Goal: Information Seeking & Learning: Learn about a topic

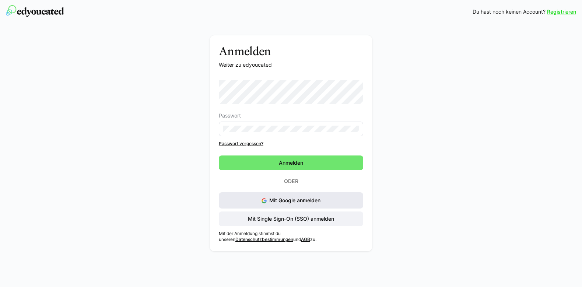
click at [263, 200] on img at bounding box center [264, 200] width 5 height 5
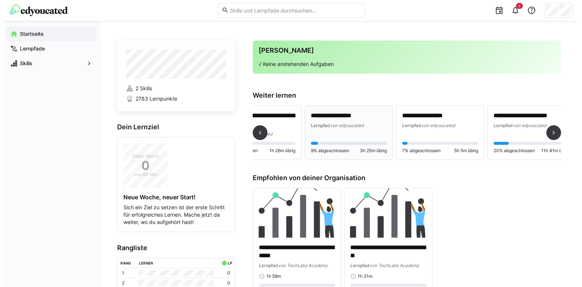
scroll to position [0, 136]
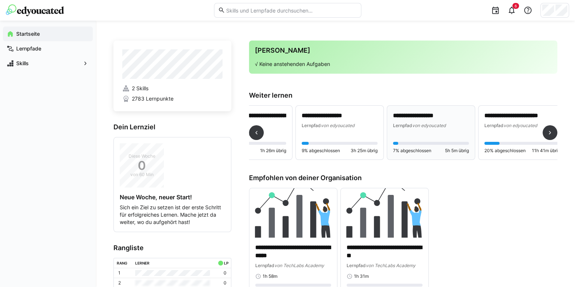
click at [418, 127] on span "von edyoucated" at bounding box center [429, 126] width 34 height 6
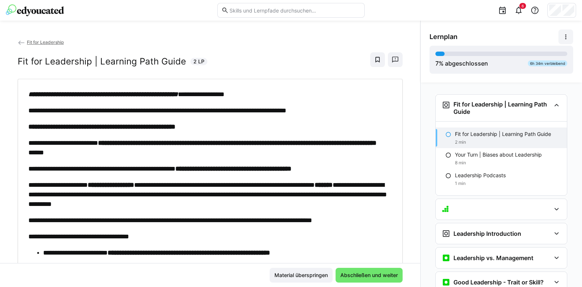
click at [567, 34] on eds-icon at bounding box center [565, 36] width 7 height 7
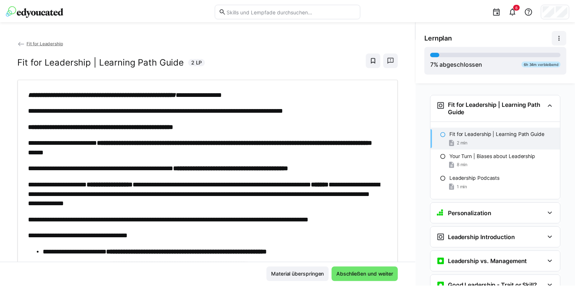
scroll to position [11, 0]
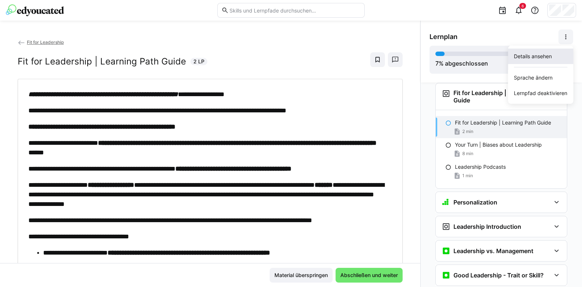
click at [536, 58] on div "Details ansehen" at bounding box center [540, 56] width 53 height 7
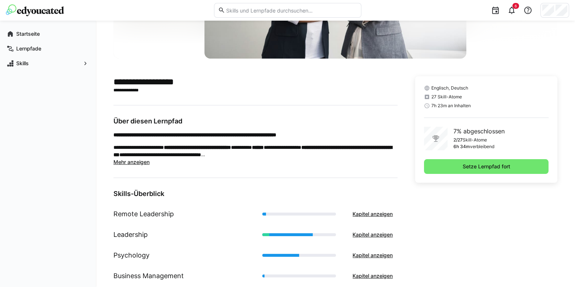
scroll to position [247, 0]
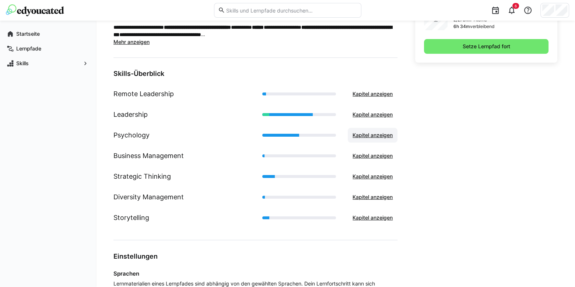
click at [374, 134] on span "Kapitel anzeigen" at bounding box center [373, 135] width 42 height 7
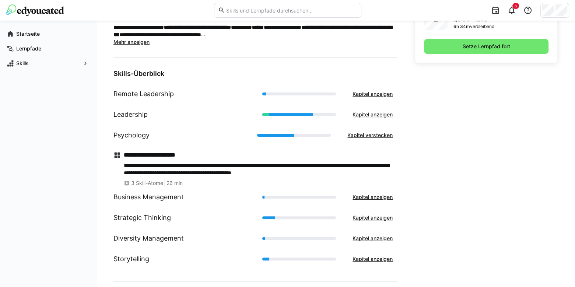
scroll to position [293, 0]
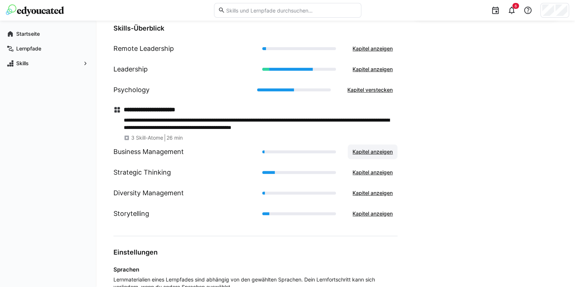
click at [374, 150] on span "Kapitel anzeigen" at bounding box center [373, 151] width 42 height 7
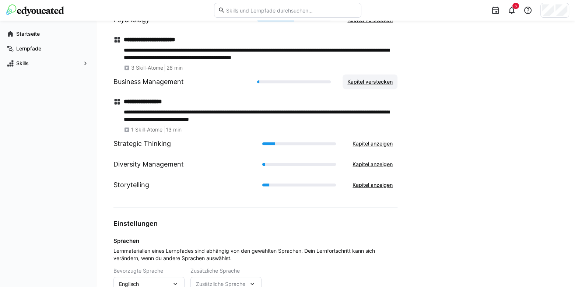
scroll to position [363, 0]
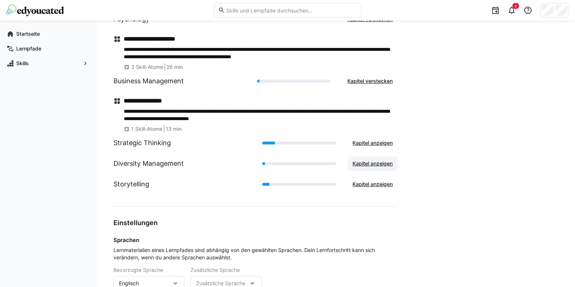
click at [375, 160] on span "Kapitel anzeigen" at bounding box center [373, 163] width 42 height 7
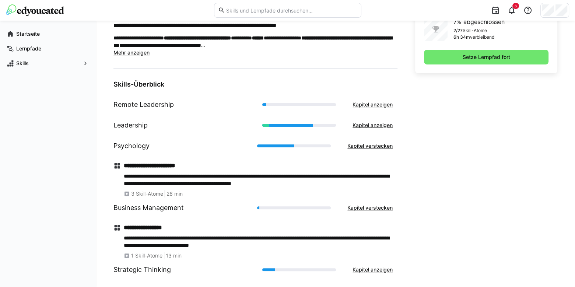
scroll to position [234, 0]
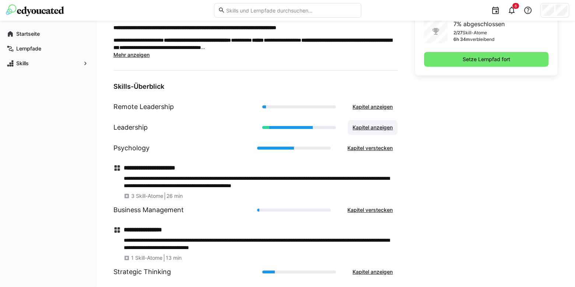
click at [374, 129] on span "Kapitel anzeigen" at bounding box center [373, 127] width 42 height 7
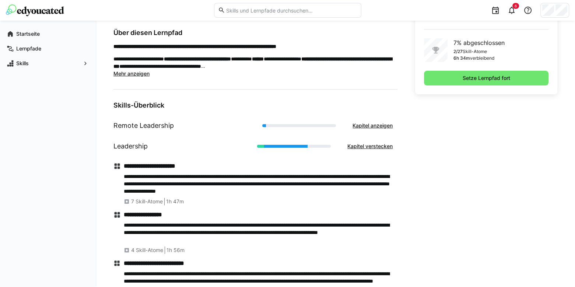
scroll to position [215, 0]
click at [371, 123] on span "Kapitel anzeigen" at bounding box center [373, 125] width 42 height 7
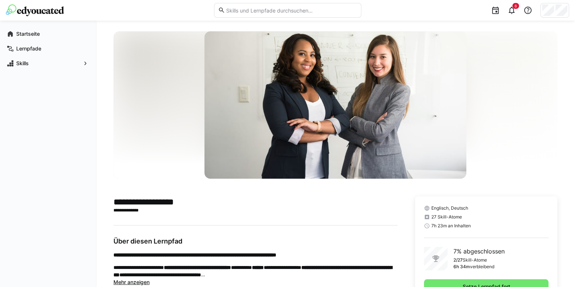
scroll to position [6, 0]
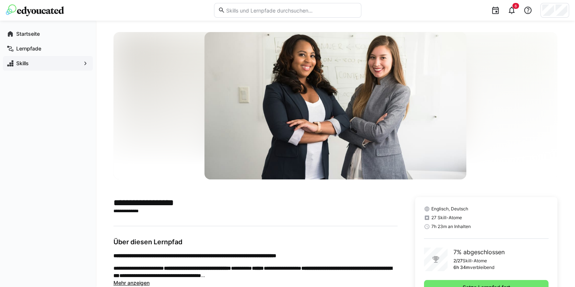
click at [55, 70] on div "Skills" at bounding box center [48, 63] width 90 height 15
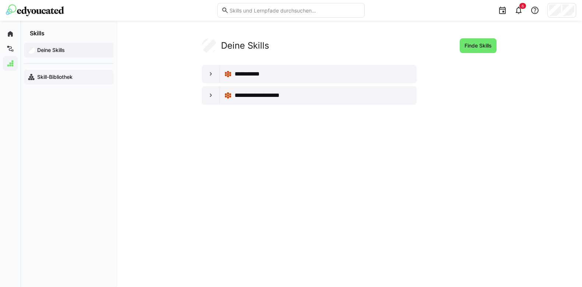
click at [62, 82] on div "Skill-Bibliothek" at bounding box center [69, 77] width 90 height 15
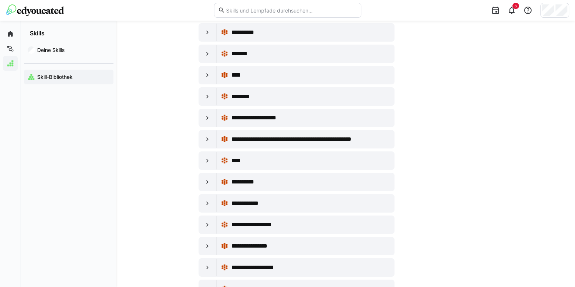
scroll to position [3341, 0]
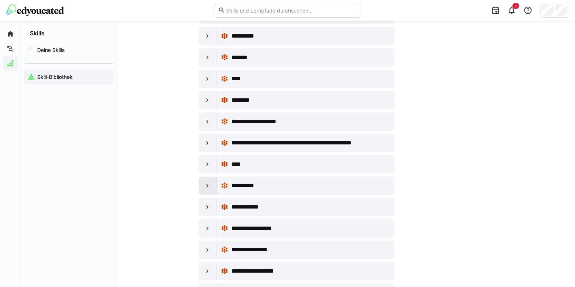
click at [205, 182] on eds-icon at bounding box center [207, 185] width 7 height 7
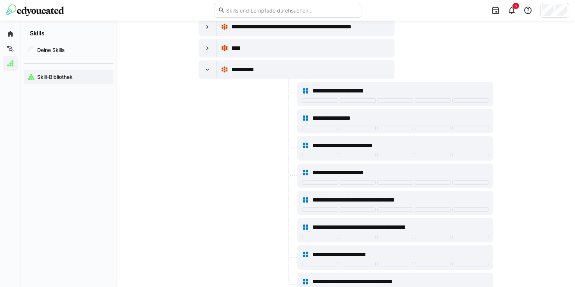
scroll to position [3467, 0]
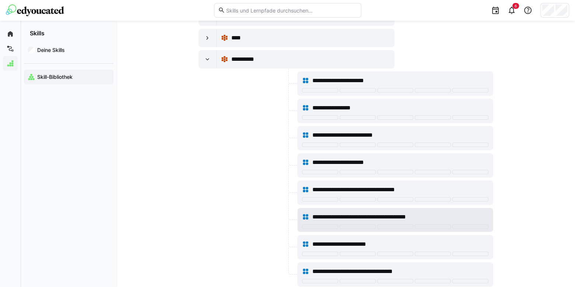
click at [309, 213] on eds-icon at bounding box center [305, 216] width 7 height 7
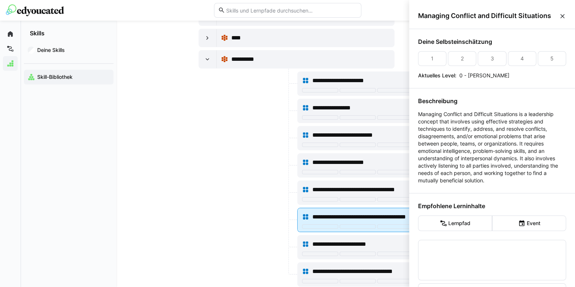
scroll to position [0, 0]
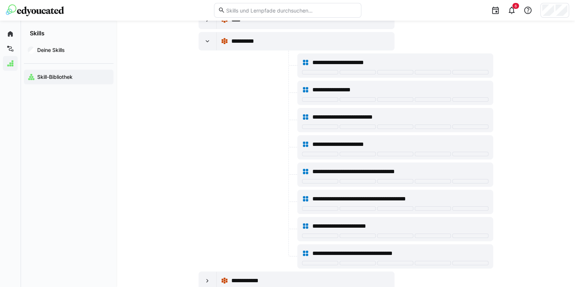
scroll to position [3451, 0]
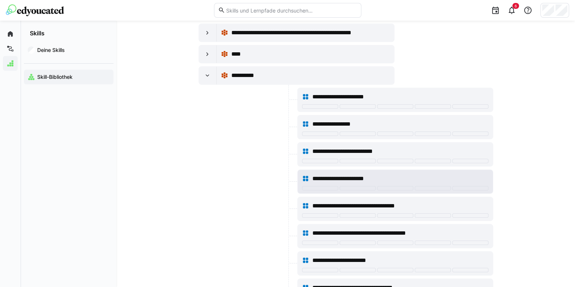
click at [328, 174] on span "**********" at bounding box center [346, 178] width 68 height 9
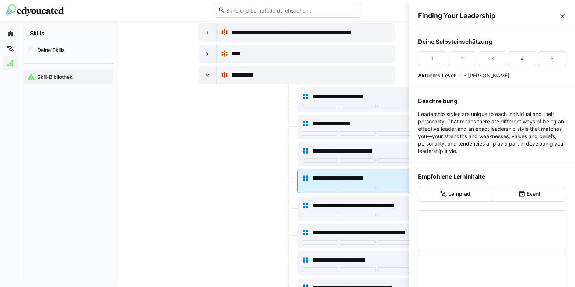
scroll to position [0, 0]
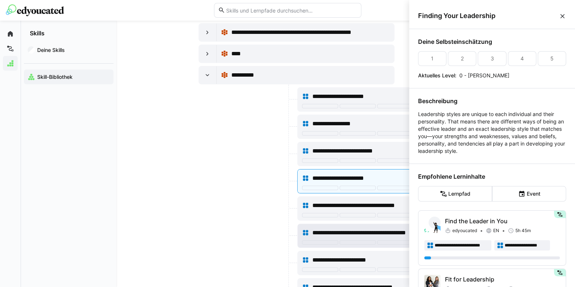
click at [329, 228] on span "**********" at bounding box center [370, 232] width 117 height 9
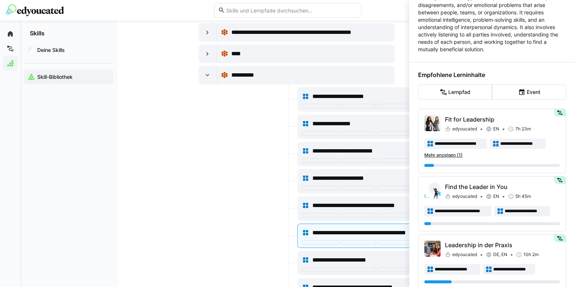
scroll to position [186, 0]
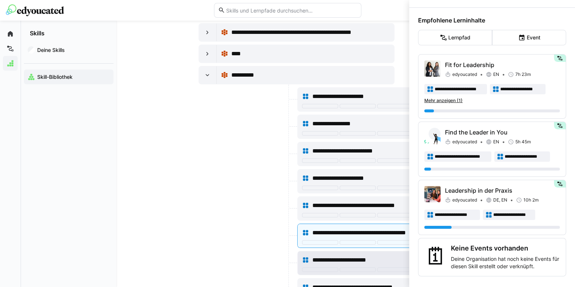
click at [326, 256] on span "**********" at bounding box center [350, 260] width 77 height 9
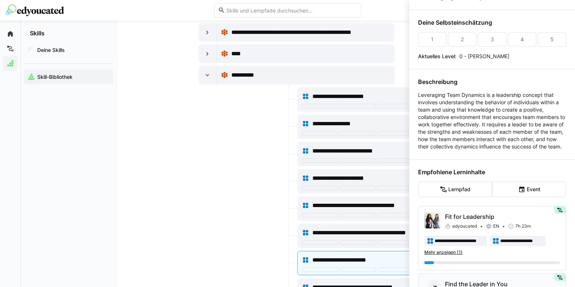
scroll to position [0, 0]
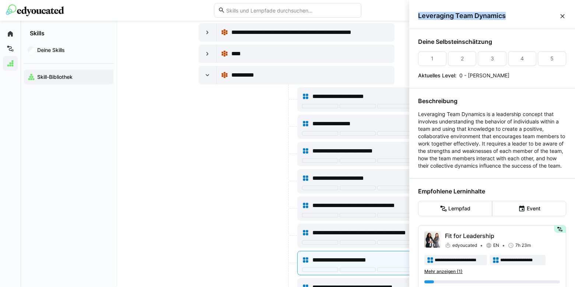
drag, startPoint x: 512, startPoint y: 12, endPoint x: 418, endPoint y: 17, distance: 93.7
click at [418, 17] on span "Leveraging Team Dynamics" at bounding box center [488, 16] width 141 height 8
copy span "Leveraging Team Dynamics"
click at [54, 144] on div "Deine Skills Skill-Bibliothek" at bounding box center [68, 162] width 95 height 250
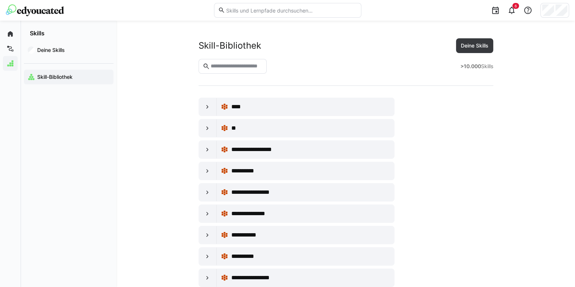
scroll to position [3451, 0]
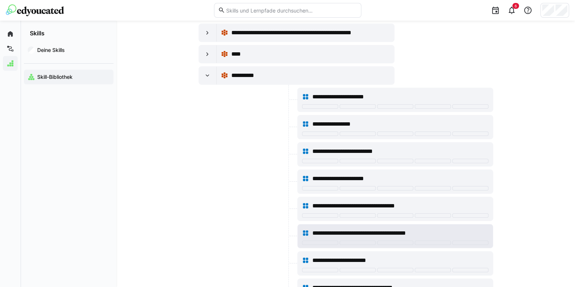
click at [361, 229] on span "**********" at bounding box center [370, 233] width 117 height 9
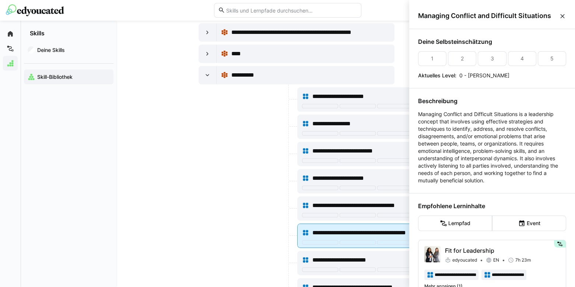
scroll to position [0, 0]
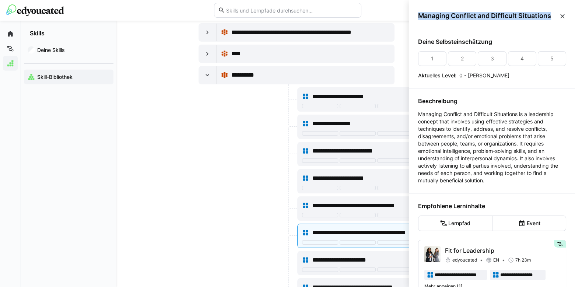
drag, startPoint x: 417, startPoint y: 15, endPoint x: 551, endPoint y: 24, distance: 134.4
click at [551, 24] on div "Managing Conflict and Difficult Situations" at bounding box center [492, 16] width 166 height 26
copy span "Managing Conflict and Difficult Situations"
click at [70, 214] on div "Deine Skills Skill-Bibliothek" at bounding box center [68, 162] width 95 height 250
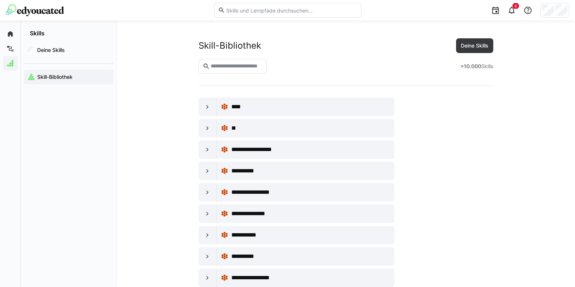
scroll to position [3451, 0]
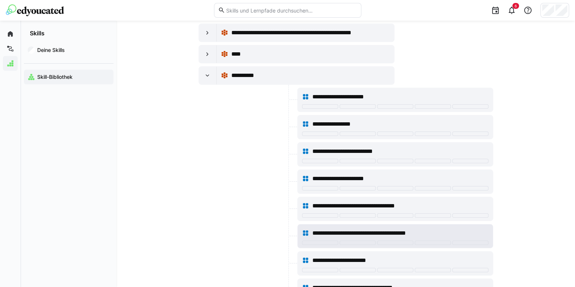
click at [381, 229] on span "**********" at bounding box center [370, 233] width 117 height 9
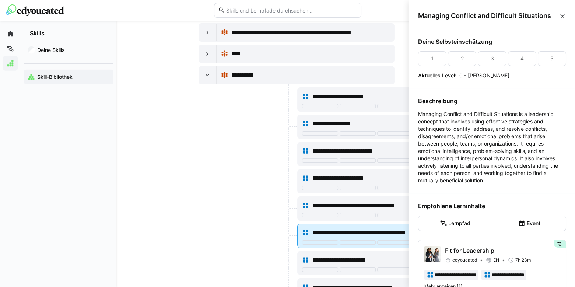
scroll to position [0, 0]
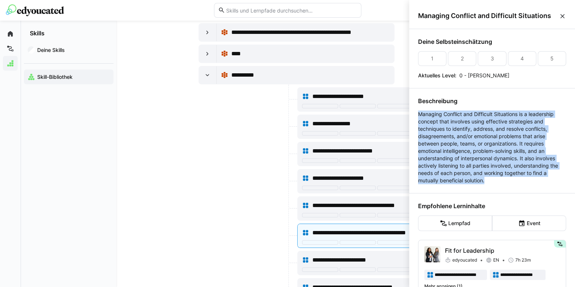
drag, startPoint x: 490, startPoint y: 182, endPoint x: 416, endPoint y: 111, distance: 101.9
click at [416, 111] on div "**********" at bounding box center [492, 250] width 166 height 442
copy p "Managing Conflict and Difficult Situations is a leadership concept that involve…"
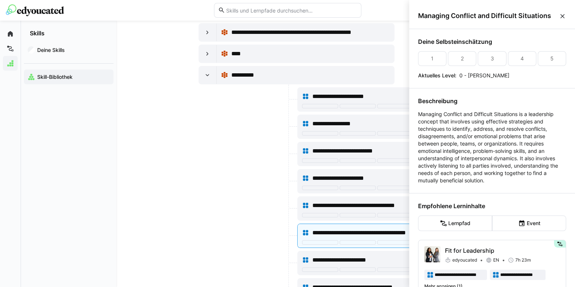
click at [63, 148] on div "Deine Skills Skill-Bibliothek" at bounding box center [68, 162] width 95 height 250
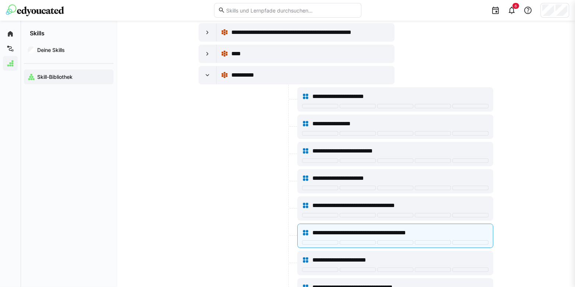
scroll to position [3451, 0]
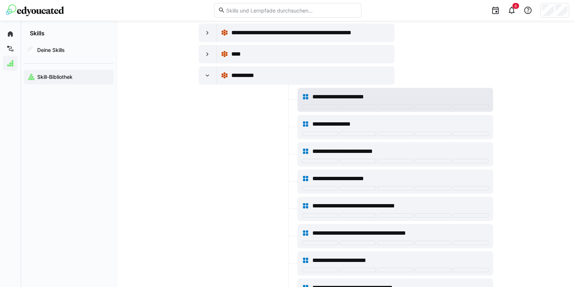
click at [380, 90] on div "**********" at bounding box center [395, 97] width 186 height 15
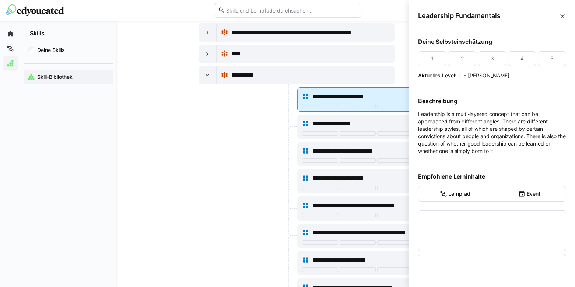
scroll to position [0, 0]
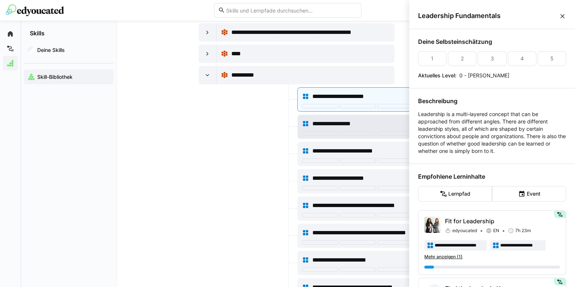
click at [341, 119] on span "**********" at bounding box center [337, 123] width 50 height 9
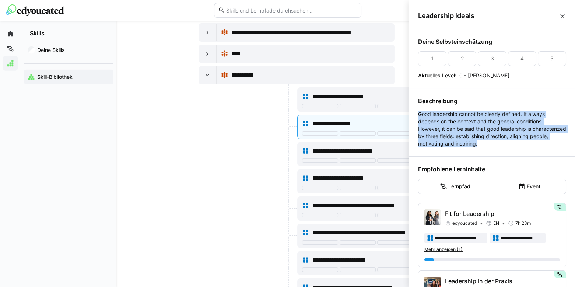
drag, startPoint x: 522, startPoint y: 143, endPoint x: 419, endPoint y: 115, distance: 107.7
click at [419, 115] on p "Good leadership cannot be clearly defined. It always depends on the context and…" at bounding box center [492, 129] width 148 height 37
copy p "Good leadership cannot be clearly defined. It always depends on the context and…"
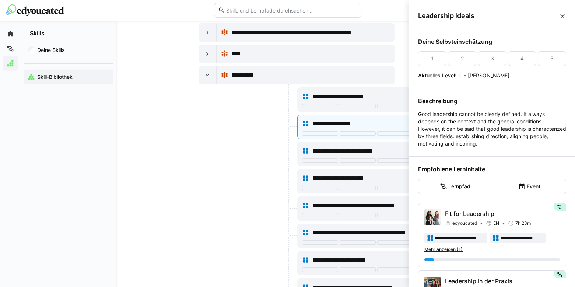
click at [66, 154] on div "Deine Skills Skill-Bibliothek" at bounding box center [68, 162] width 95 height 250
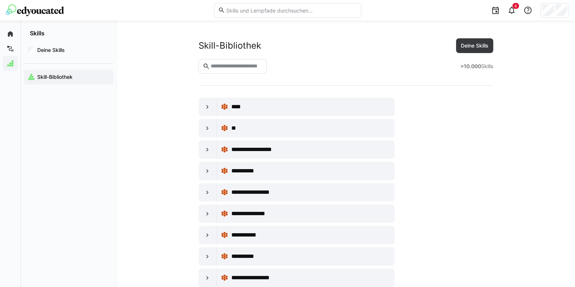
scroll to position [3451, 0]
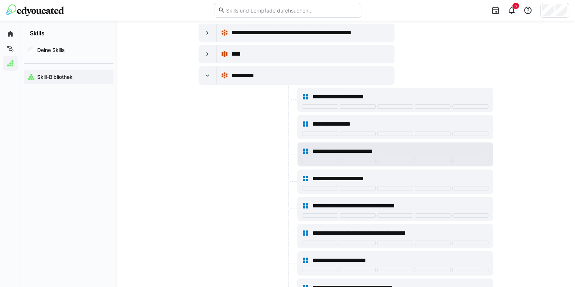
click at [339, 147] on span "**********" at bounding box center [354, 151] width 84 height 9
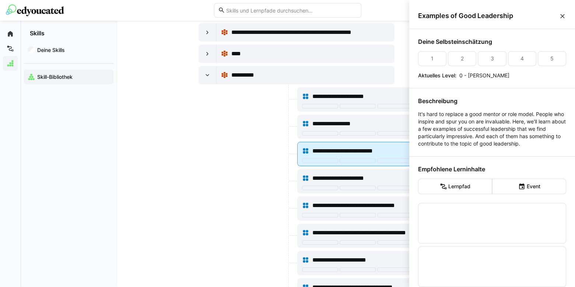
scroll to position [0, 0]
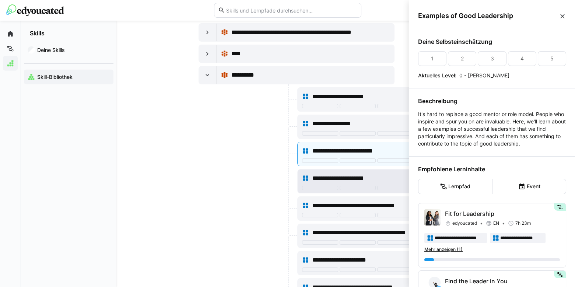
click at [319, 174] on span "**********" at bounding box center [346, 178] width 68 height 9
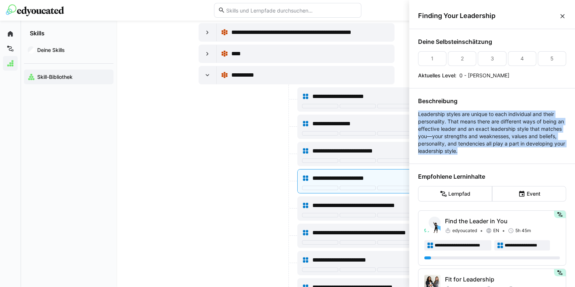
drag, startPoint x: 500, startPoint y: 152, endPoint x: 414, endPoint y: 114, distance: 94.5
copy p "Leadership styles are unique to each individual and their personality. That mea…"
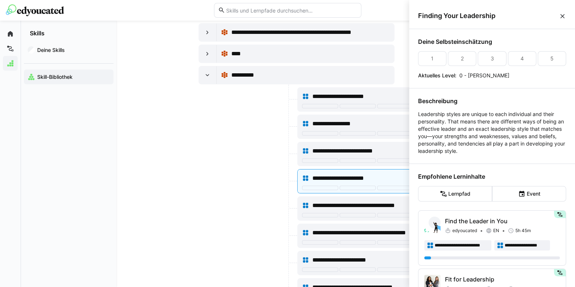
click at [65, 174] on div "Deine Skills Skill-Bibliothek" at bounding box center [68, 162] width 95 height 250
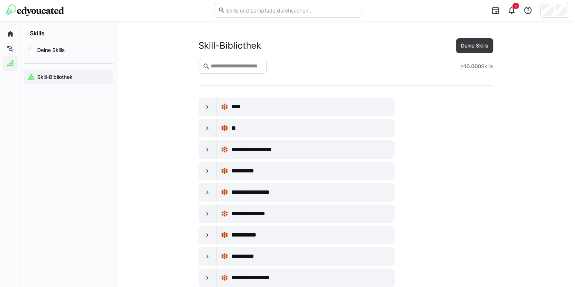
scroll to position [3451, 0]
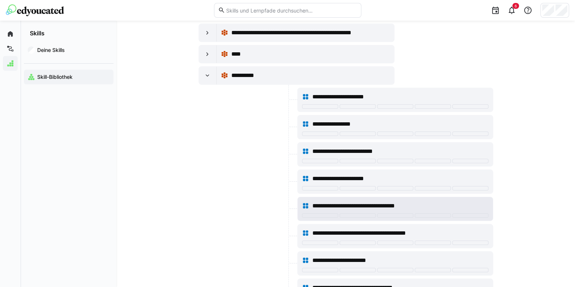
click at [362, 202] on span "**********" at bounding box center [365, 206] width 106 height 9
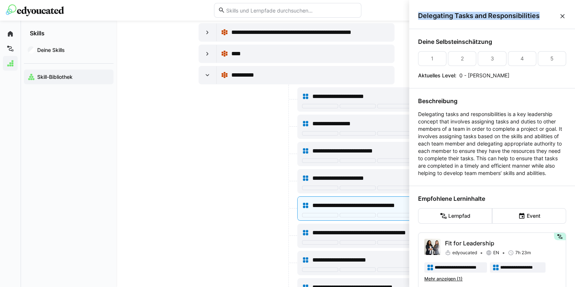
drag, startPoint x: 540, startPoint y: 14, endPoint x: 416, endPoint y: 12, distance: 123.8
click at [416, 12] on div "Delegating Tasks and Responsibilities" at bounding box center [492, 16] width 166 height 26
copy span "Delegating Tasks and Responsibilities"
click at [70, 158] on div "Deine Skills Skill-Bibliothek" at bounding box center [68, 162] width 95 height 250
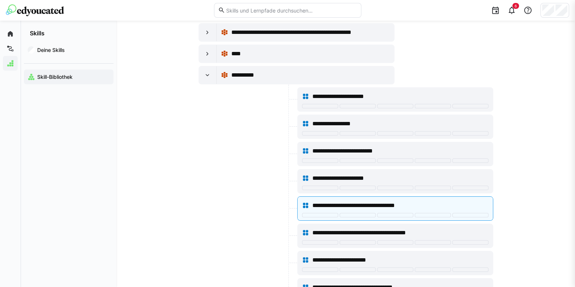
scroll to position [3451, 0]
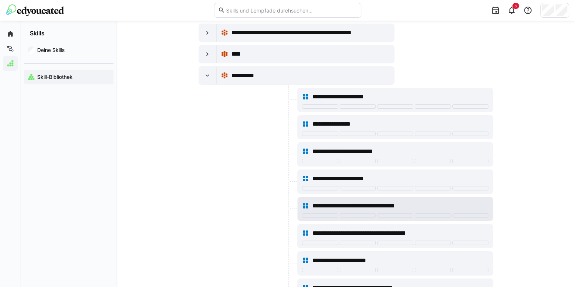
click at [374, 202] on span "**********" at bounding box center [365, 206] width 106 height 9
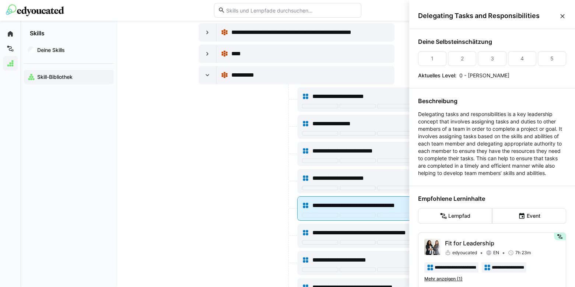
scroll to position [0, 0]
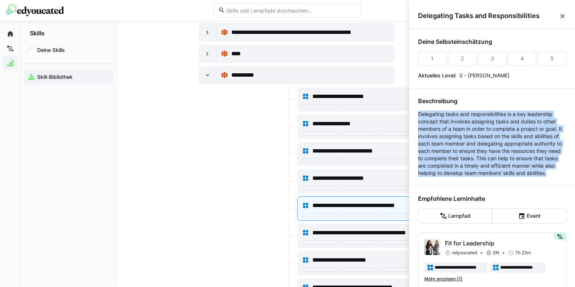
drag, startPoint x: 493, startPoint y: 182, endPoint x: 419, endPoint y: 113, distance: 100.6
click at [419, 113] on p "Delegating tasks and responsibilities is a key leadership concept that involves…" at bounding box center [492, 144] width 148 height 66
copy p "Delegating tasks and responsibilities is a key leadership concept that involves…"
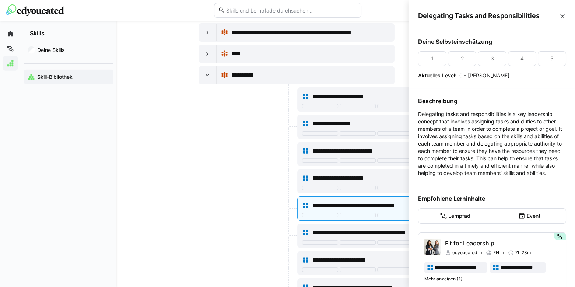
click at [36, 190] on div "Deine Skills Skill-Bibliothek" at bounding box center [68, 162] width 95 height 250
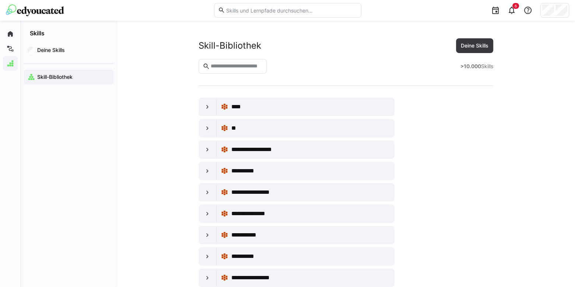
scroll to position [3451, 0]
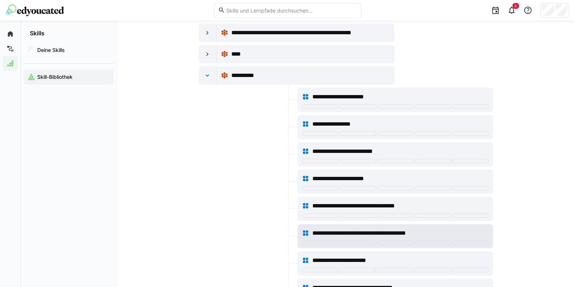
click at [325, 229] on span "**********" at bounding box center [370, 233] width 117 height 9
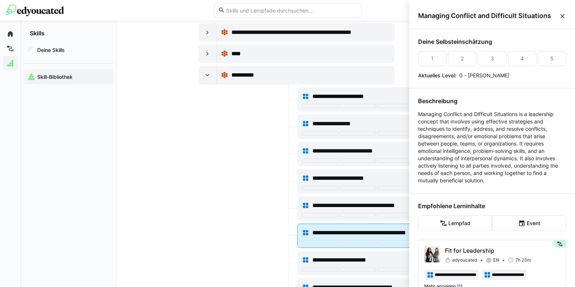
scroll to position [0, 0]
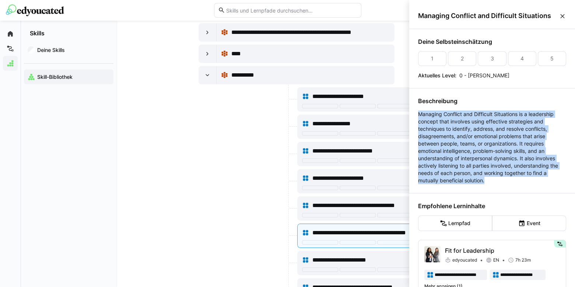
drag, startPoint x: 498, startPoint y: 180, endPoint x: 417, endPoint y: 113, distance: 105.2
click at [417, 113] on div "**********" at bounding box center [492, 250] width 166 height 442
copy p "Managing Conflict and Difficult Situations is a leadership concept that involve…"
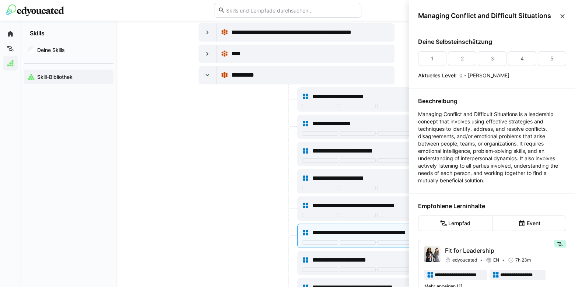
click at [45, 163] on div "Deine Skills Skill-Bibliothek" at bounding box center [68, 162] width 95 height 250
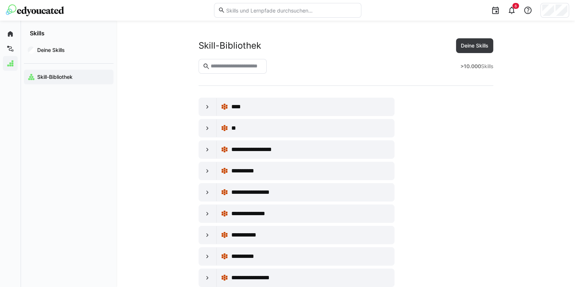
scroll to position [3451, 0]
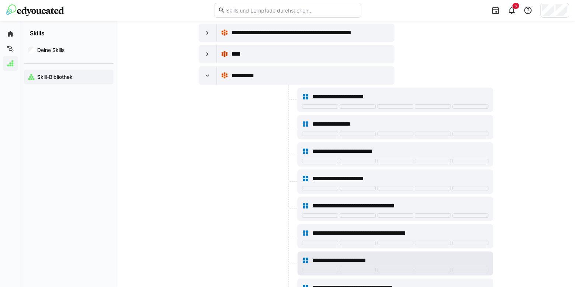
click at [321, 256] on span "**********" at bounding box center [350, 260] width 77 height 9
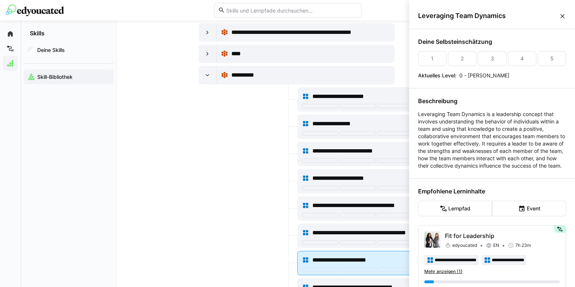
scroll to position [0, 0]
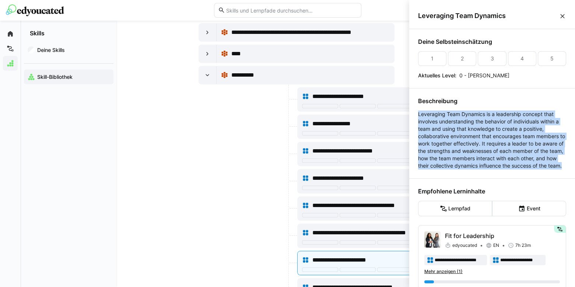
drag, startPoint x: 503, startPoint y: 173, endPoint x: 416, endPoint y: 113, distance: 104.9
click at [416, 113] on div "**********" at bounding box center [492, 242] width 166 height 427
copy p "Leveraging Team Dynamics is a leadership concept that involves understanding th…"
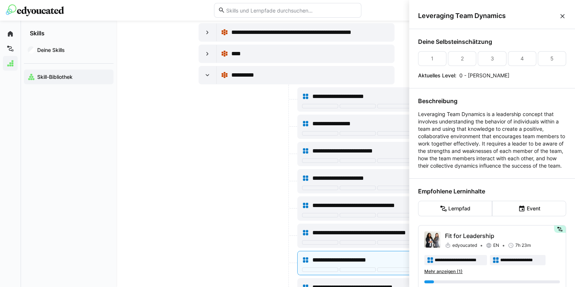
click at [53, 157] on div "Deine Skills Skill-Bibliothek" at bounding box center [68, 162] width 95 height 250
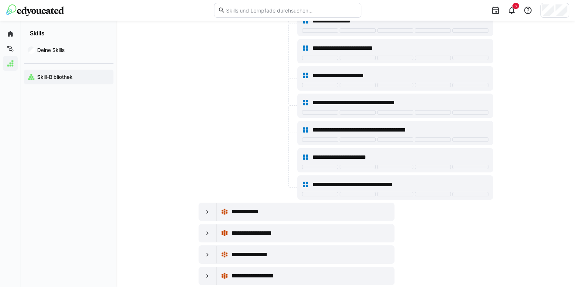
scroll to position [3559, 0]
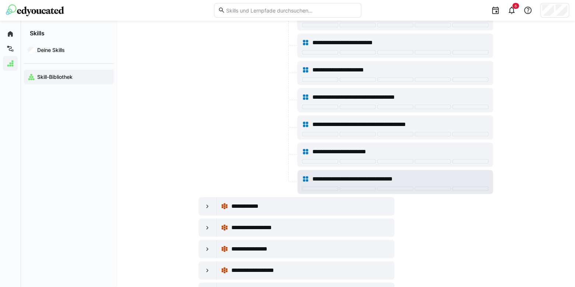
click at [348, 175] on span "**********" at bounding box center [366, 179] width 109 height 9
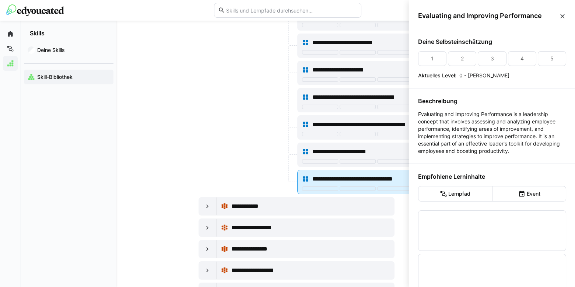
scroll to position [0, 0]
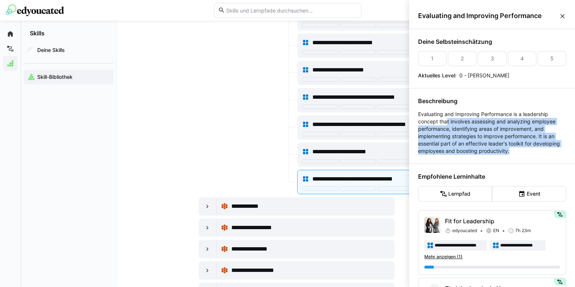
drag, startPoint x: 539, startPoint y: 150, endPoint x: 448, endPoint y: 119, distance: 96.4
click at [448, 119] on p "Evaluating and Improving Performance is a leadership concept that involves asse…" at bounding box center [492, 133] width 148 height 44
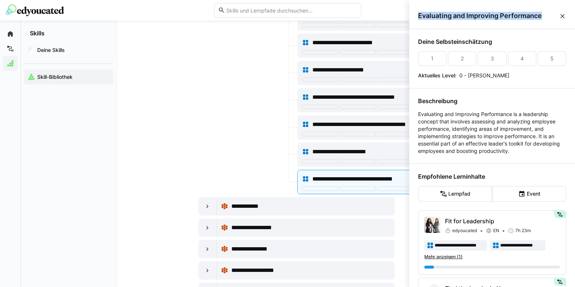
drag, startPoint x: 541, startPoint y: 15, endPoint x: 417, endPoint y: 14, distance: 124.2
click at [417, 14] on div "Evaluating and Improving Performance" at bounding box center [492, 16] width 166 height 26
copy span "Evaluating and Improving Performance"
click at [38, 152] on div "Deine Skills Skill-Bibliothek" at bounding box center [68, 162] width 95 height 250
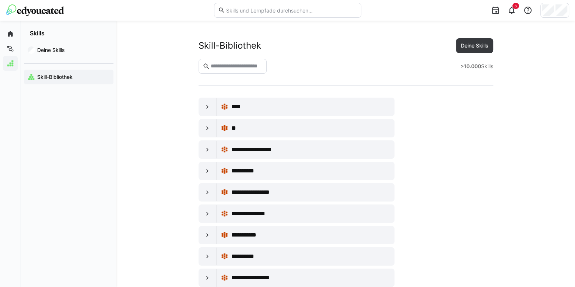
scroll to position [3559, 0]
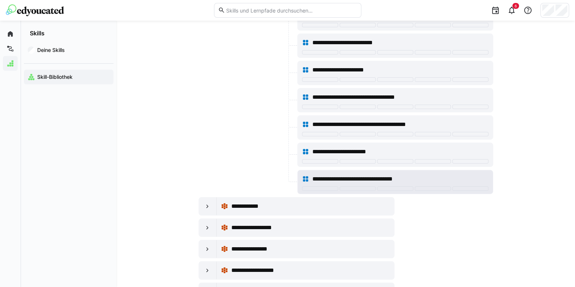
click at [367, 175] on span "**********" at bounding box center [366, 179] width 109 height 9
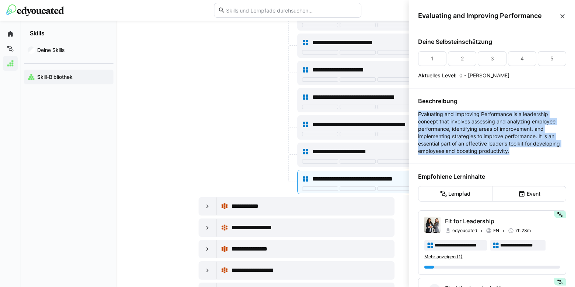
drag, startPoint x: 543, startPoint y: 154, endPoint x: 418, endPoint y: 113, distance: 131.8
click at [418, 113] on p "Evaluating and Improving Performance is a leadership concept that involves asse…" at bounding box center [492, 133] width 148 height 44
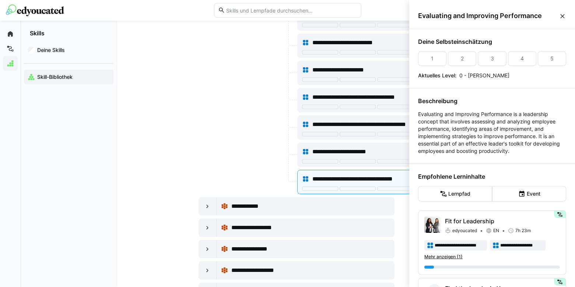
click at [48, 182] on div "Deine Skills Skill-Bibliothek" at bounding box center [68, 162] width 95 height 250
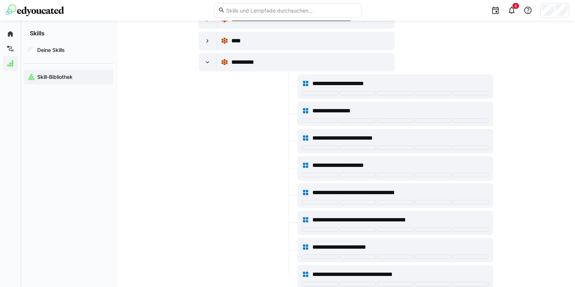
scroll to position [3414, 0]
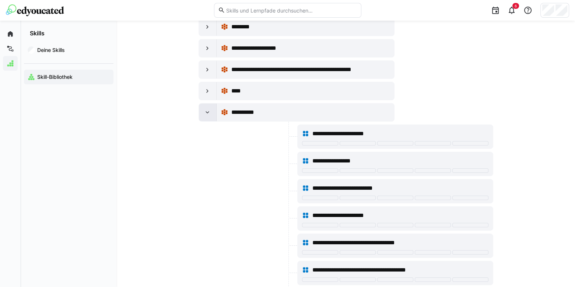
click at [206, 109] on eds-icon at bounding box center [207, 112] width 7 height 7
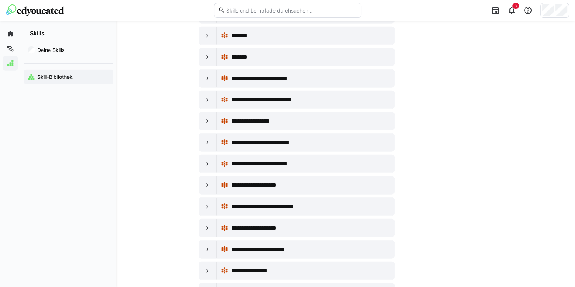
scroll to position [2187, 0]
click at [203, 198] on div at bounding box center [208, 207] width 18 height 18
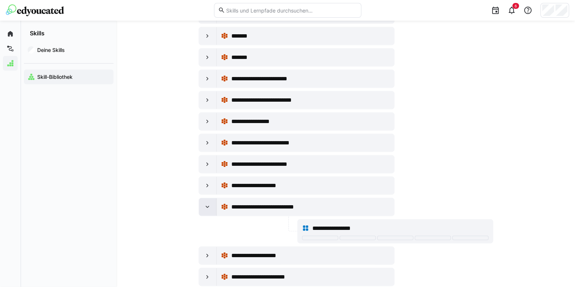
click at [203, 198] on div at bounding box center [208, 207] width 18 height 18
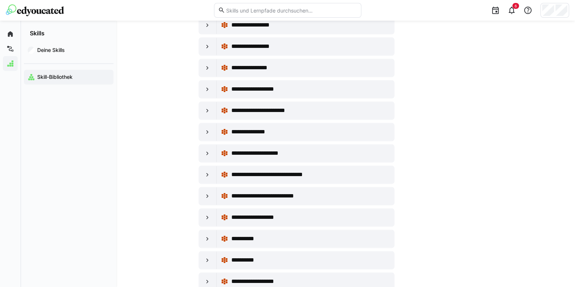
scroll to position [1295, 0]
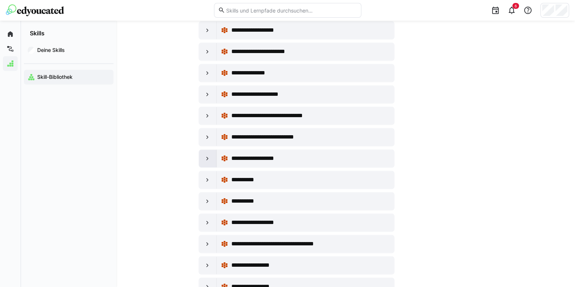
click at [206, 155] on eds-icon at bounding box center [207, 158] width 7 height 7
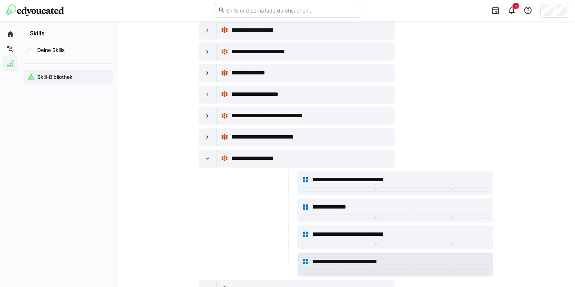
click at [325, 257] on span "**********" at bounding box center [356, 261] width 89 height 9
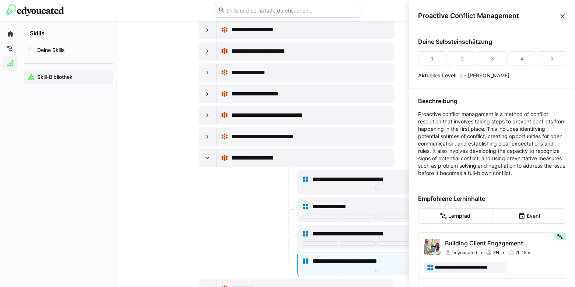
scroll to position [47, 0]
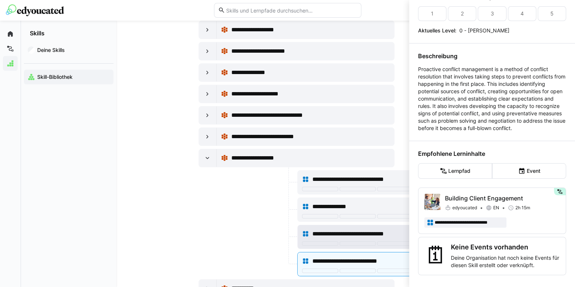
click at [366, 230] on span "**********" at bounding box center [357, 234] width 91 height 9
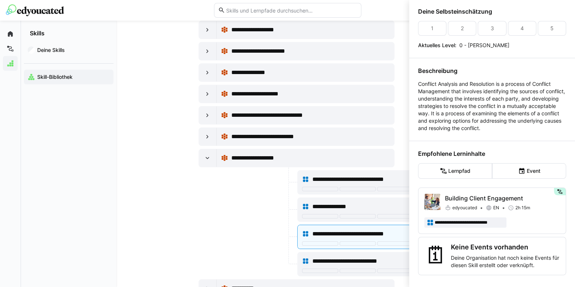
scroll to position [29, 0]
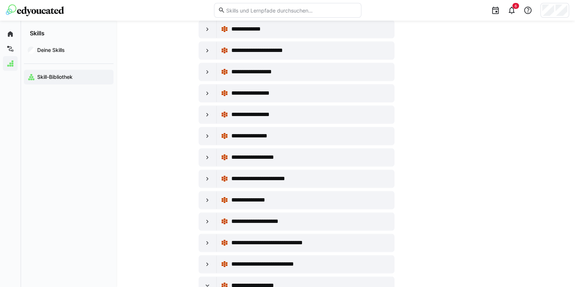
scroll to position [1087, 0]
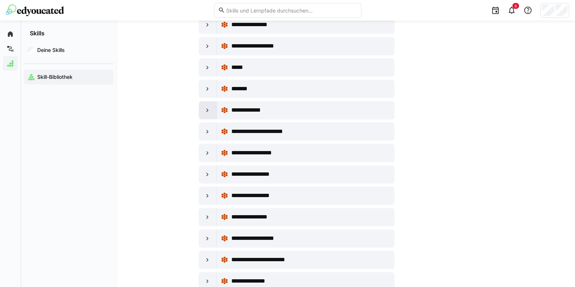
click at [203, 106] on div at bounding box center [208, 110] width 18 height 18
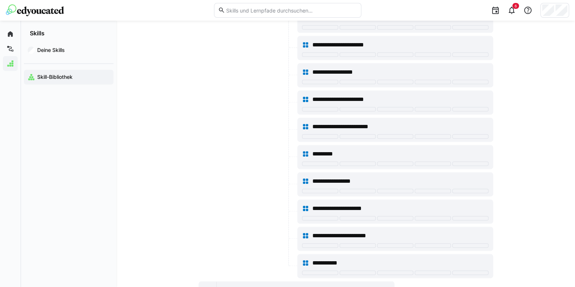
scroll to position [1256, 0]
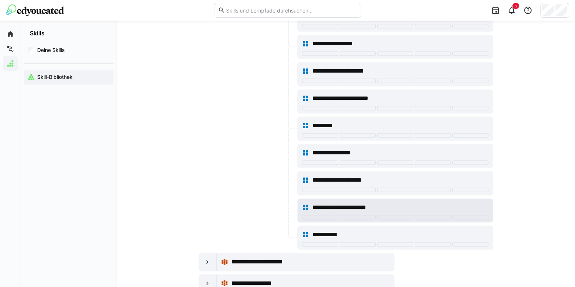
click at [304, 204] on eds-icon at bounding box center [305, 207] width 7 height 7
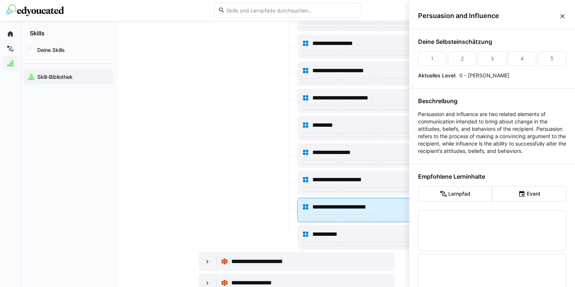
scroll to position [0, 0]
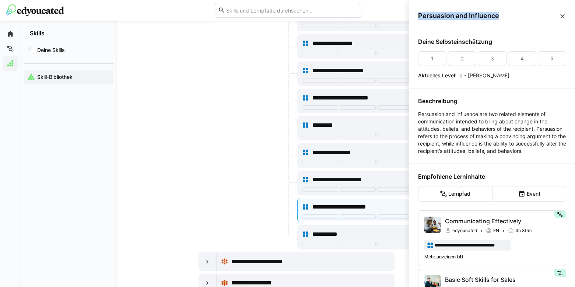
drag, startPoint x: 503, startPoint y: 15, endPoint x: 418, endPoint y: 16, distance: 84.8
click at [418, 16] on span "Persuasion and Influence" at bounding box center [488, 16] width 141 height 8
click at [66, 154] on div "Deine Skills Skill-Bibliothek" at bounding box center [68, 162] width 95 height 250
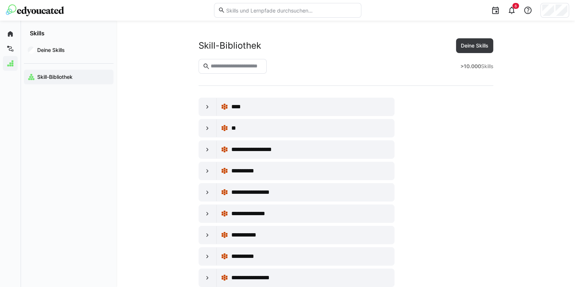
scroll to position [1256, 0]
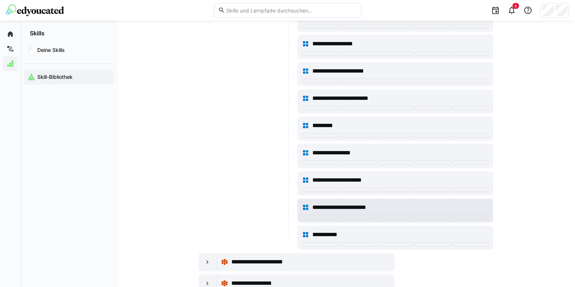
click at [359, 203] on span "**********" at bounding box center [347, 207] width 71 height 9
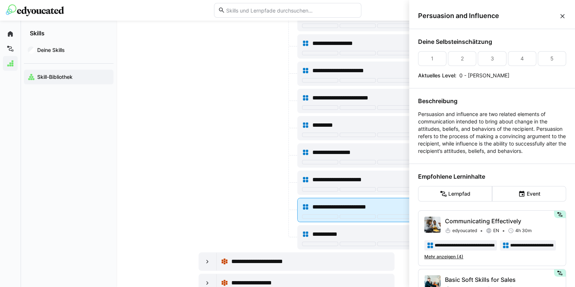
scroll to position [0, 0]
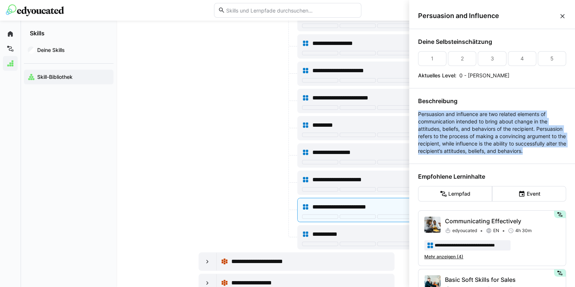
drag, startPoint x: 465, startPoint y: 160, endPoint x: 416, endPoint y: 116, distance: 65.8
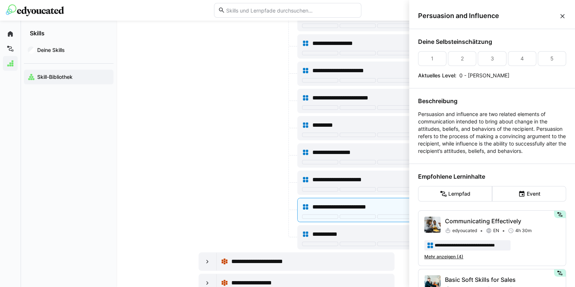
click at [50, 146] on div "Deine Skills Skill-Bibliothek" at bounding box center [68, 162] width 95 height 250
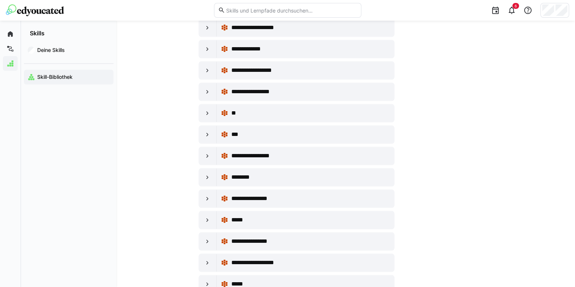
scroll to position [870, 0]
click at [205, 147] on div at bounding box center [208, 156] width 18 height 18
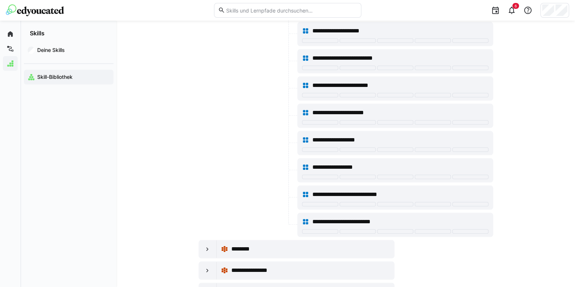
scroll to position [1050, 0]
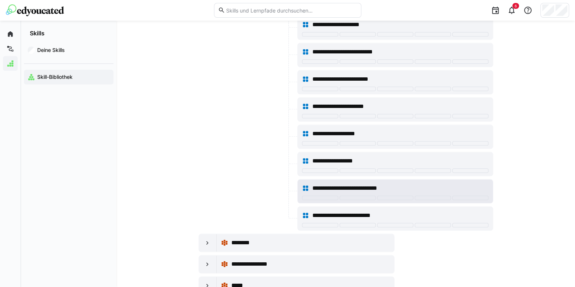
click at [326, 181] on div "**********" at bounding box center [395, 188] width 186 height 15
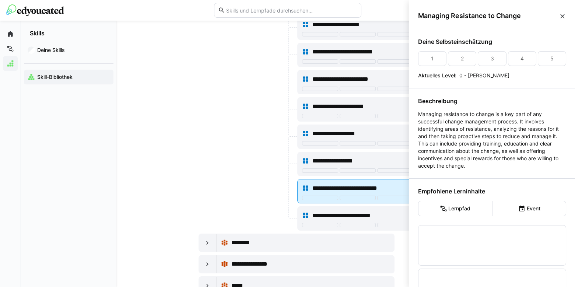
scroll to position [0, 0]
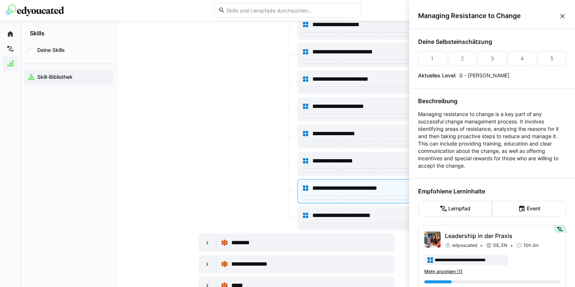
click at [231, 165] on div at bounding box center [247, 164] width 97 height 24
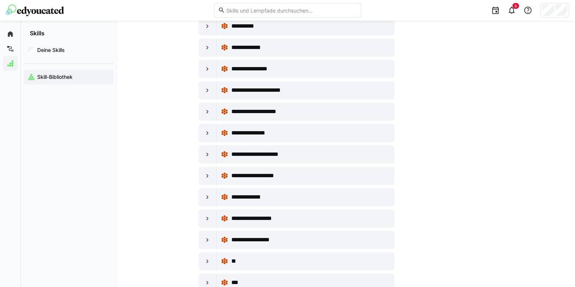
scroll to position [720, 0]
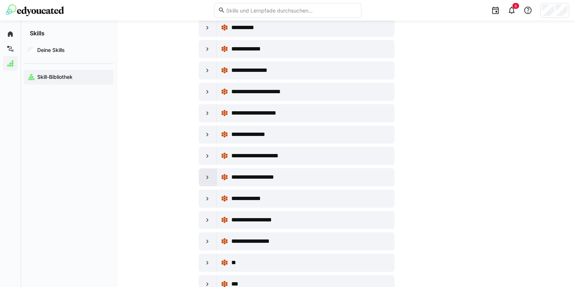
click at [206, 174] on eds-icon at bounding box center [207, 177] width 7 height 7
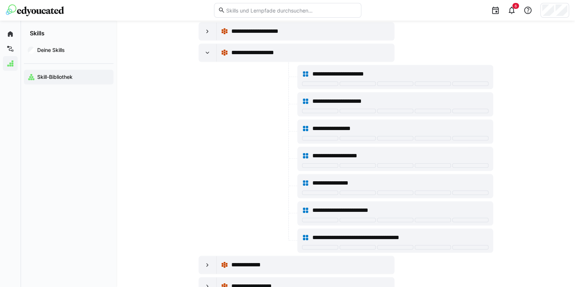
scroll to position [846, 0]
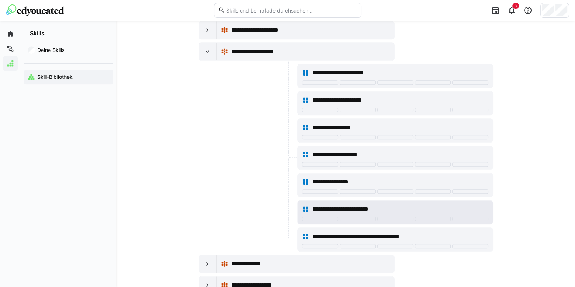
click at [331, 205] on span "**********" at bounding box center [353, 209] width 82 height 9
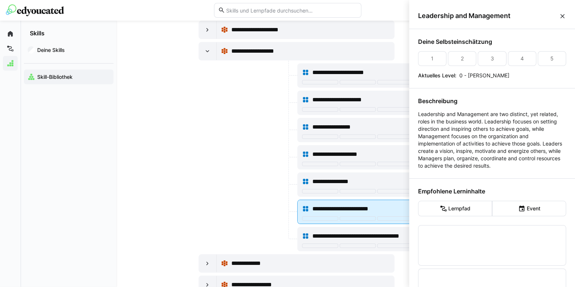
scroll to position [0, 0]
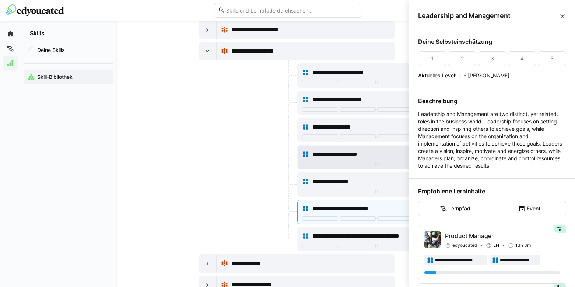
click at [337, 150] on span "**********" at bounding box center [343, 154] width 63 height 9
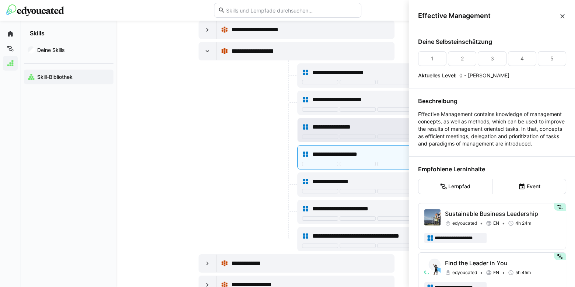
click at [330, 123] on span "**********" at bounding box center [340, 127] width 56 height 9
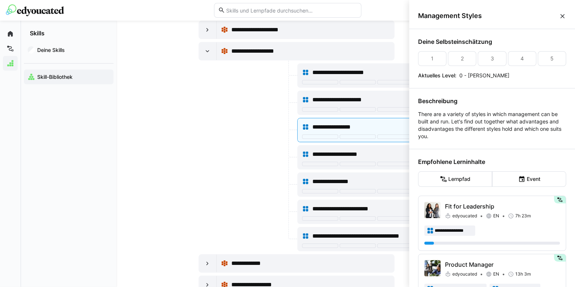
click at [212, 71] on div at bounding box center [247, 75] width 97 height 24
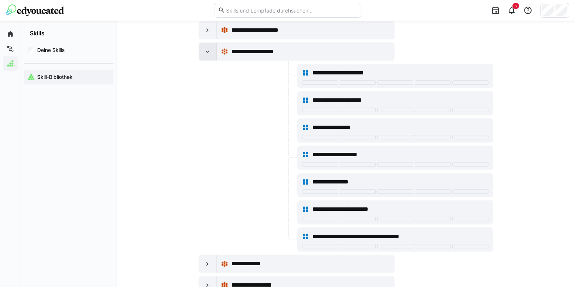
click at [210, 49] on eds-icon at bounding box center [207, 51] width 7 height 7
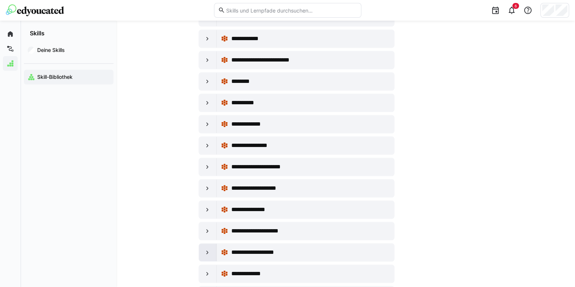
scroll to position [645, 0]
click at [207, 164] on eds-icon at bounding box center [207, 167] width 7 height 7
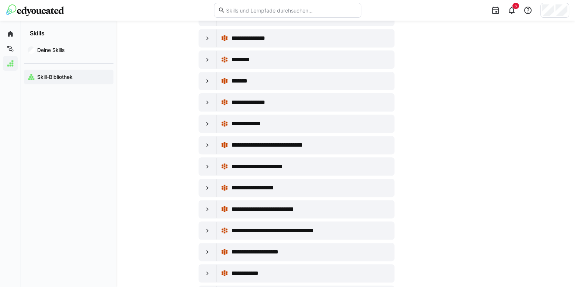
scroll to position [3772, 0]
click at [204, 115] on div at bounding box center [208, 124] width 18 height 18
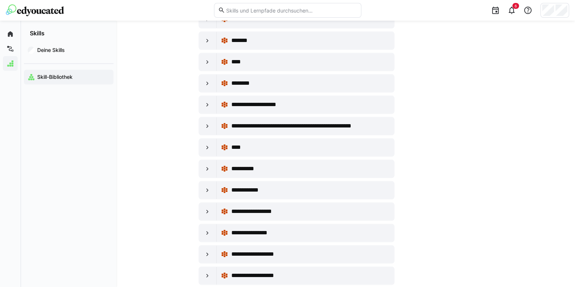
scroll to position [4561, 0]
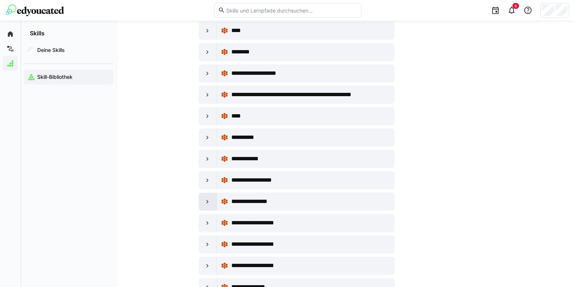
click at [209, 198] on eds-icon at bounding box center [207, 201] width 7 height 7
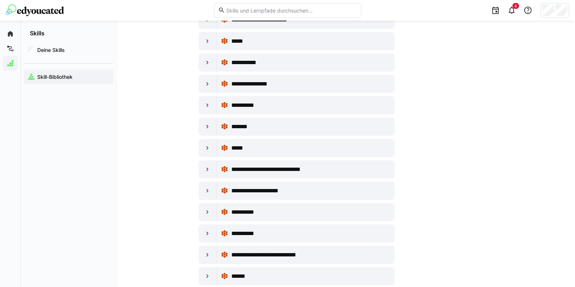
scroll to position [5694, 0]
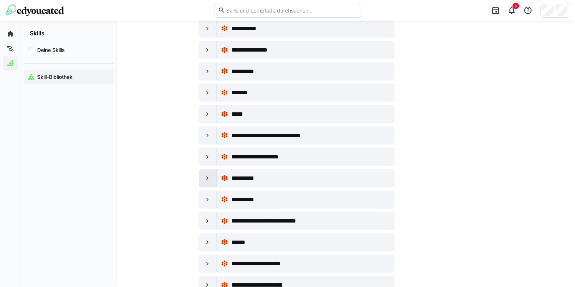
click at [206, 175] on eds-icon at bounding box center [207, 178] width 7 height 7
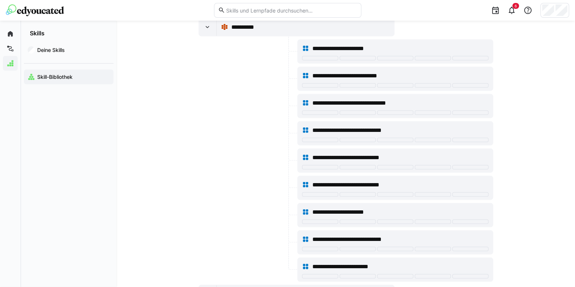
scroll to position [5847, 0]
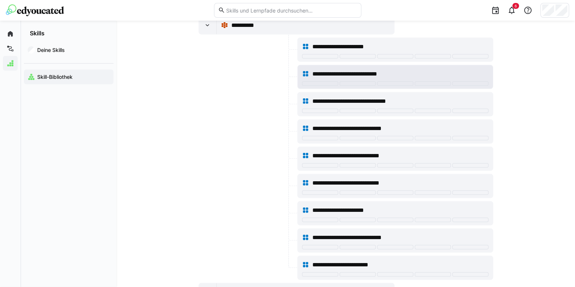
click at [354, 70] on span "**********" at bounding box center [356, 74] width 88 height 9
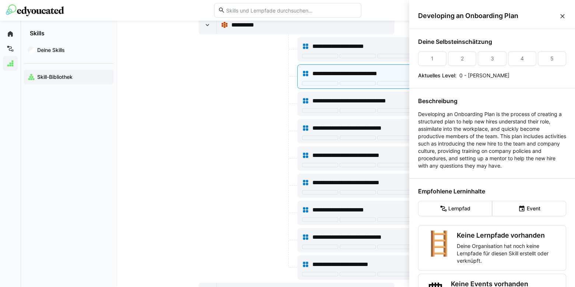
scroll to position [36, 0]
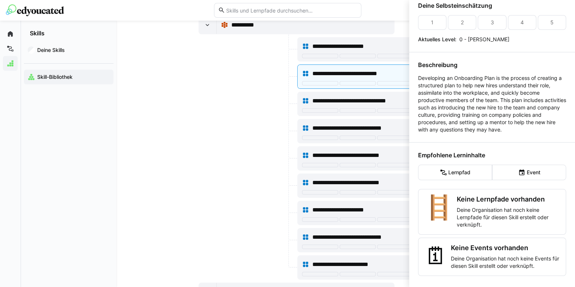
click at [272, 119] on div at bounding box center [247, 131] width 97 height 24
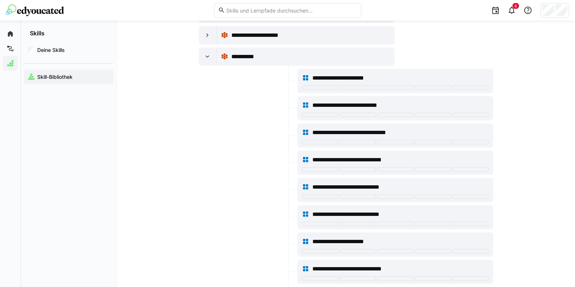
scroll to position [5815, 0]
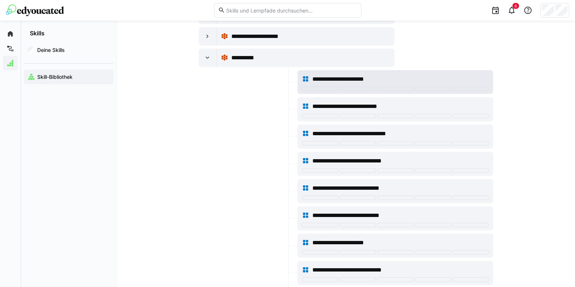
click at [331, 70] on div "**********" at bounding box center [395, 82] width 195 height 24
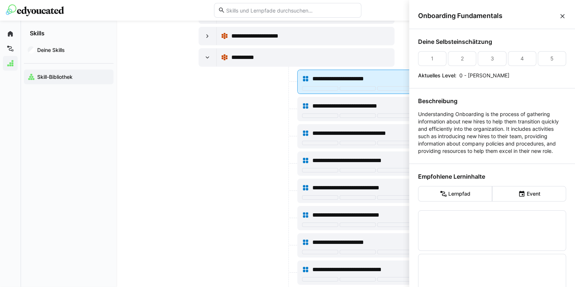
scroll to position [0, 0]
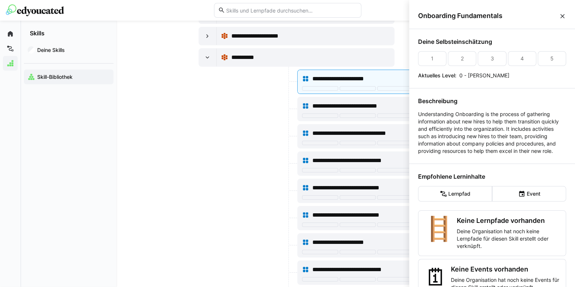
click at [239, 151] on div at bounding box center [247, 163] width 97 height 24
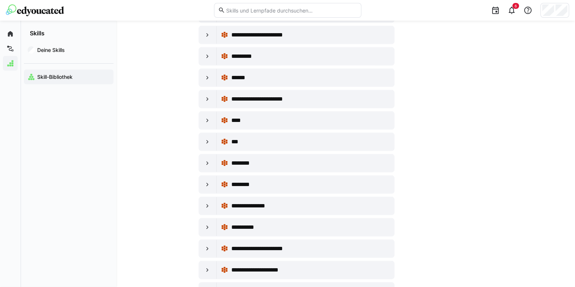
scroll to position [6191, 0]
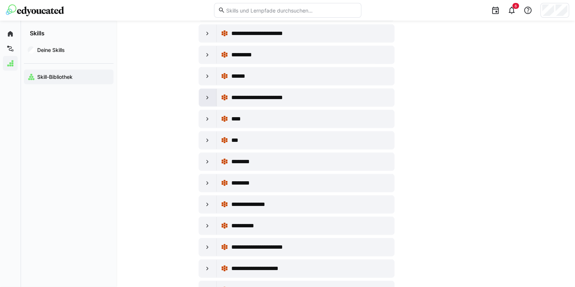
click at [208, 94] on eds-icon at bounding box center [207, 97] width 7 height 7
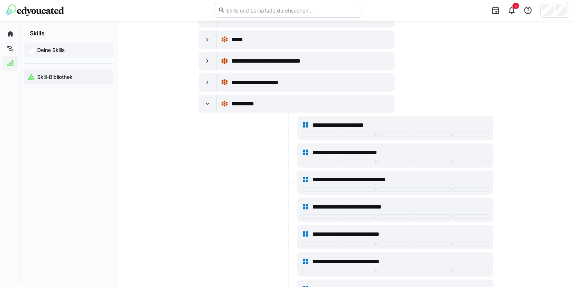
scroll to position [5766, 0]
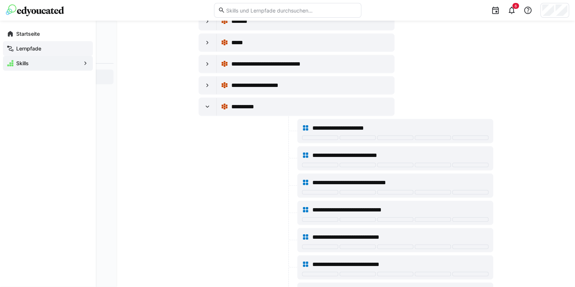
click at [0, 0] on app-navigation-label "Lernpfade" at bounding box center [0, 0] width 0 height 0
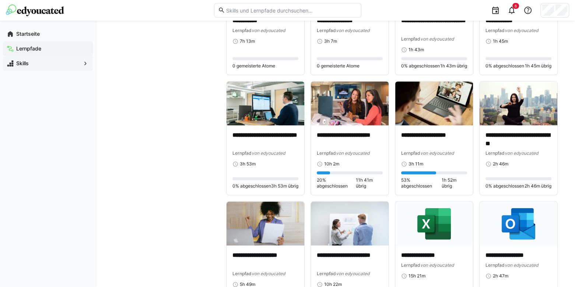
scroll to position [974, 0]
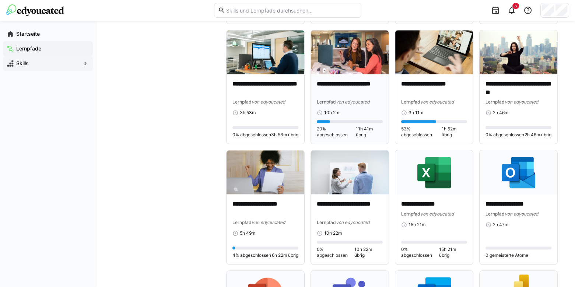
click at [330, 97] on p "**********" at bounding box center [350, 88] width 66 height 17
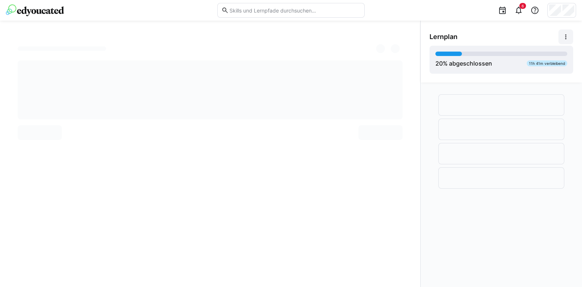
click at [565, 32] on span at bounding box center [566, 36] width 15 height 15
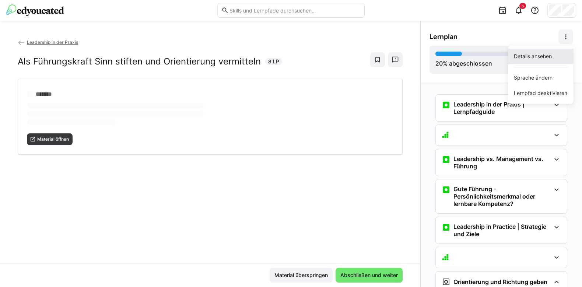
click at [537, 55] on div "Details ansehen" at bounding box center [540, 56] width 53 height 7
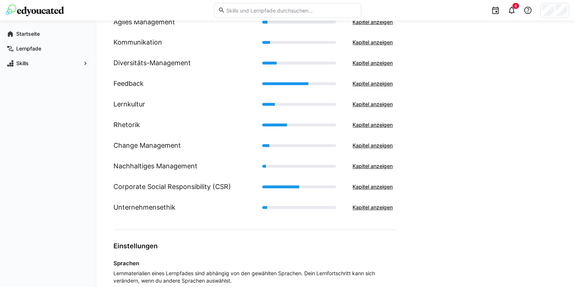
scroll to position [474, 0]
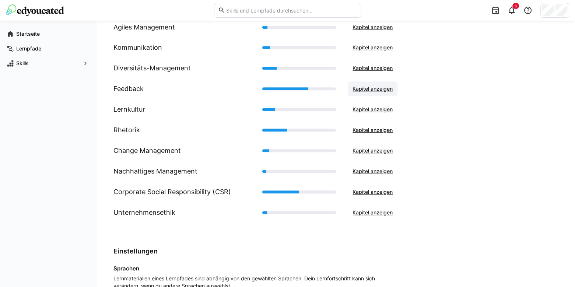
click at [378, 92] on span "Kapitel anzeigen" at bounding box center [373, 88] width 50 height 15
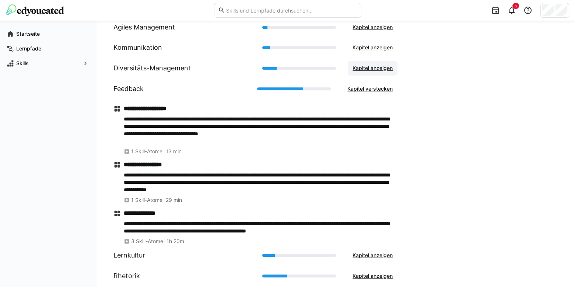
click at [371, 66] on span "Kapitel anzeigen" at bounding box center [373, 67] width 42 height 7
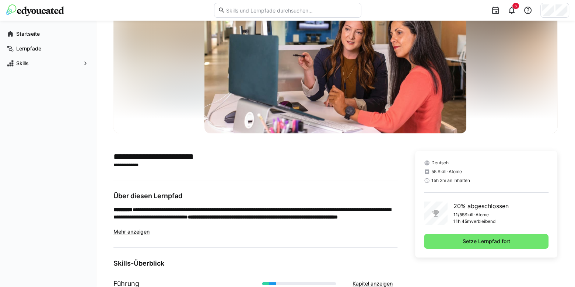
scroll to position [59, 0]
